Goal: Information Seeking & Learning: Learn about a topic

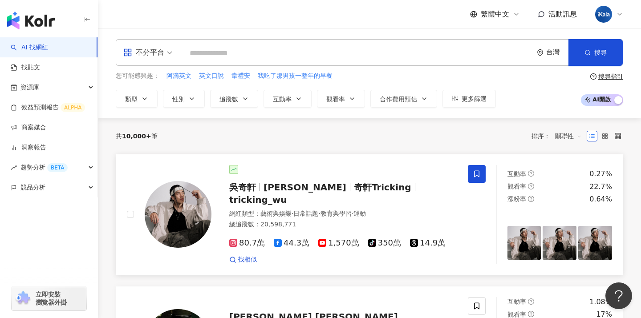
click at [280, 185] on span "Wu Hsuan" at bounding box center [305, 187] width 83 height 11
click at [180, 199] on img at bounding box center [178, 214] width 67 height 67
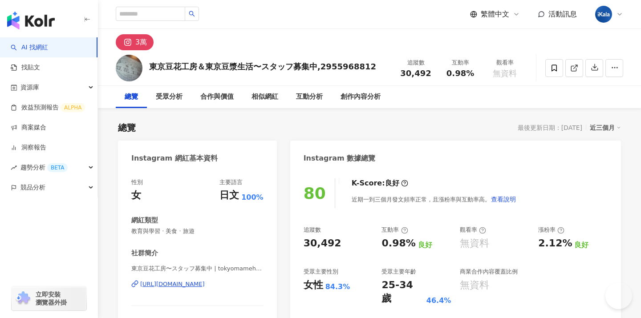
click at [241, 152] on div "Instagram 網紅基本資料" at bounding box center [197, 155] width 159 height 29
